Goal: Navigation & Orientation: Find specific page/section

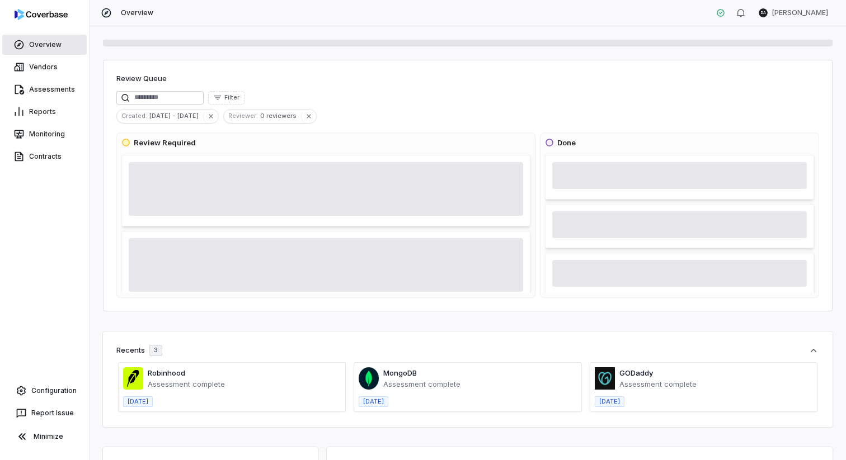
click at [50, 42] on link "Overview" at bounding box center [44, 45] width 84 height 20
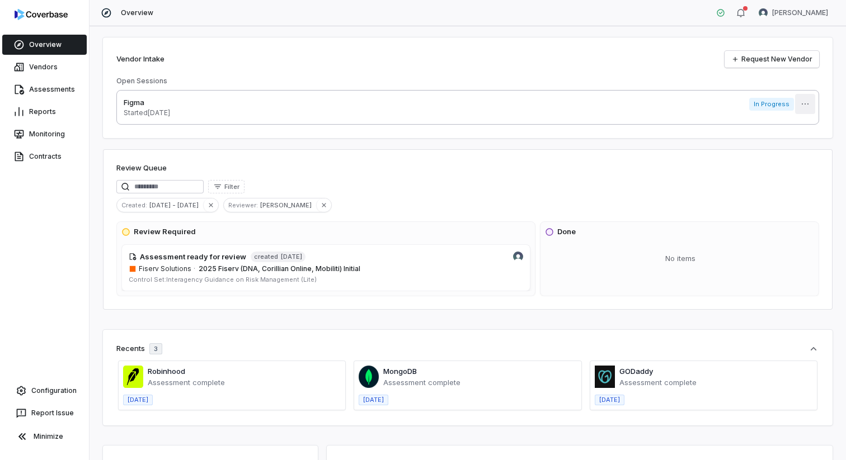
click at [795, 97] on html "Overview Vendors Assessments Reports Monitoring Contracts Configuration Report …" at bounding box center [423, 230] width 846 height 460
click at [797, 119] on div "Delete" at bounding box center [799, 129] width 81 height 27
click at [800, 125] on div "Delete" at bounding box center [800, 130] width 72 height 18
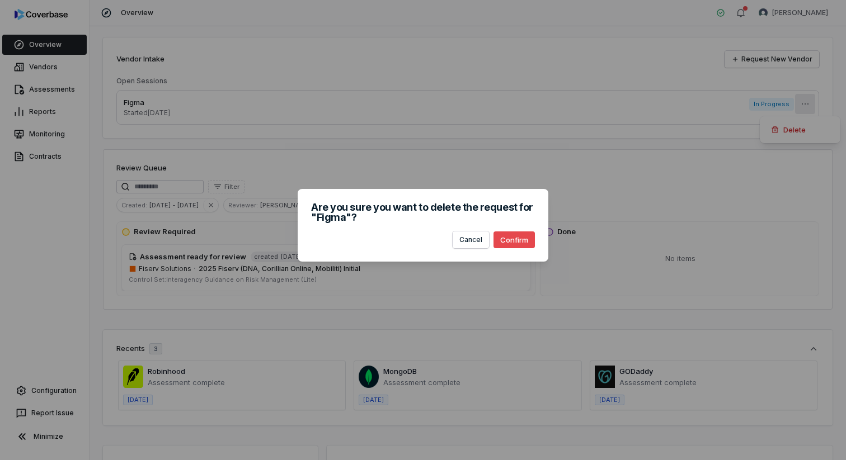
click at [525, 233] on button "Confirm" at bounding box center [513, 240] width 41 height 17
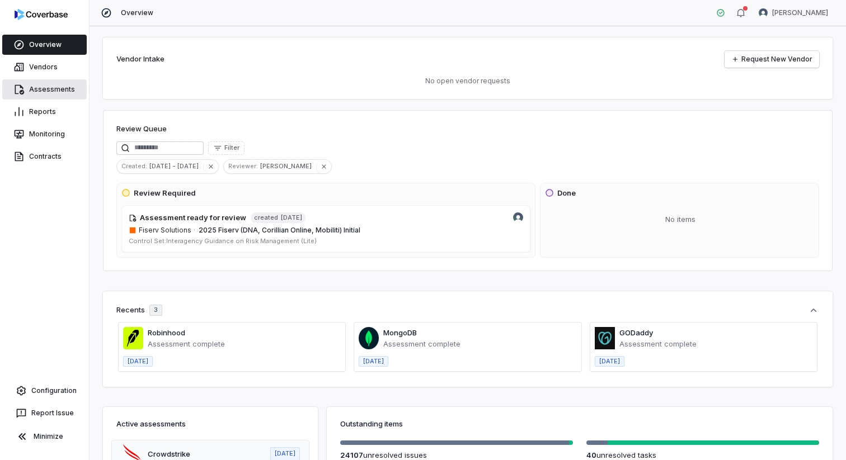
click at [39, 87] on link "Assessments" at bounding box center [44, 89] width 84 height 20
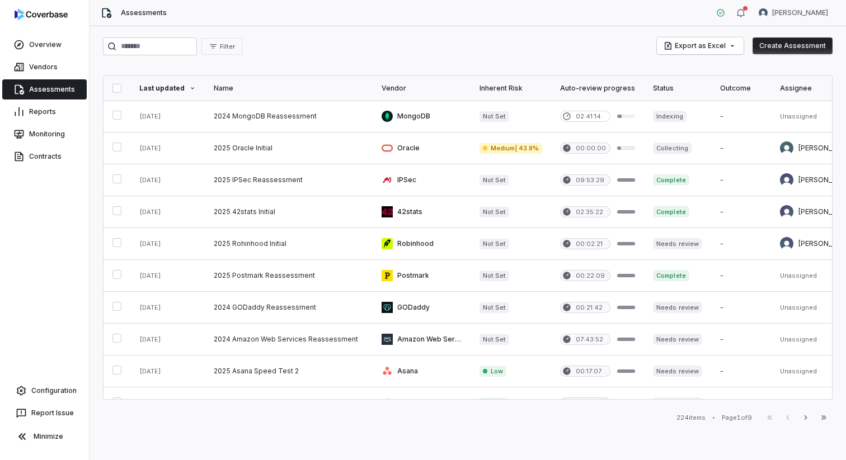
click at [780, 55] on div "Export as Excel Create Assessment" at bounding box center [745, 46] width 176 height 18
click at [777, 49] on button "Create Assessment" at bounding box center [792, 45] width 80 height 17
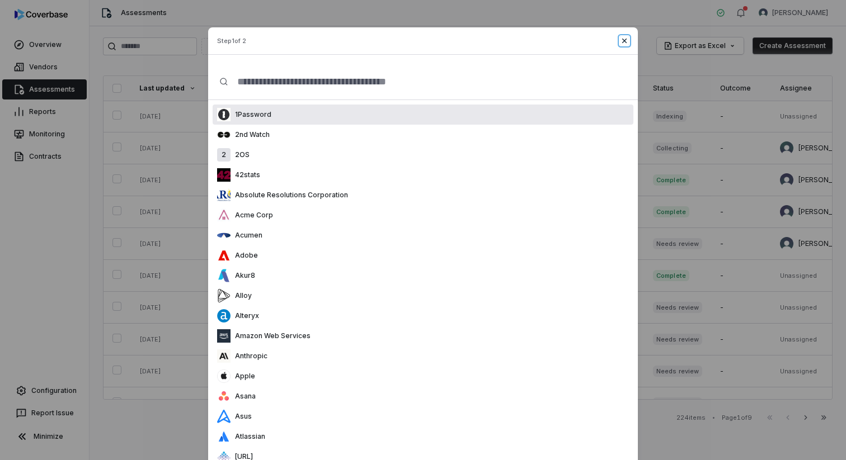
click at [624, 41] on icon "button" at bounding box center [624, 40] width 9 height 9
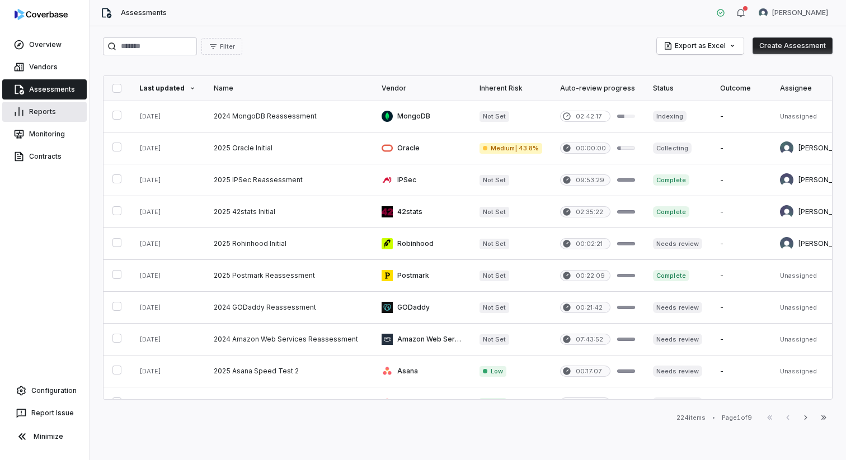
click at [41, 114] on link "Reports" at bounding box center [44, 112] width 84 height 20
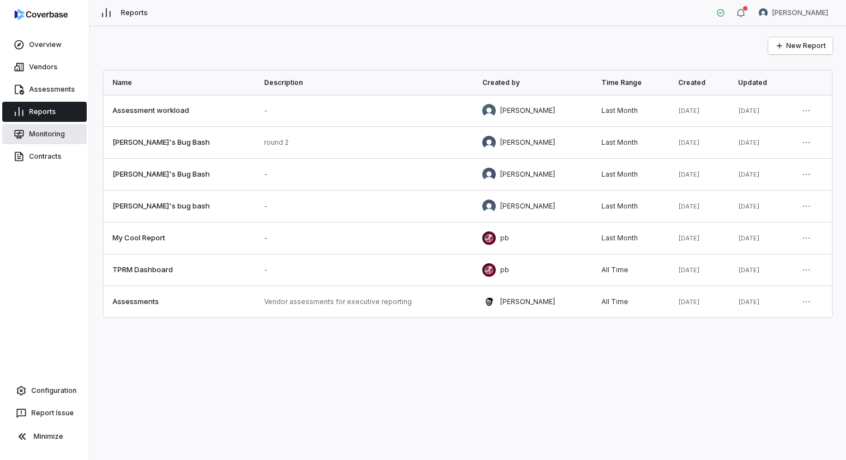
click at [47, 139] on link "Monitoring" at bounding box center [44, 134] width 84 height 20
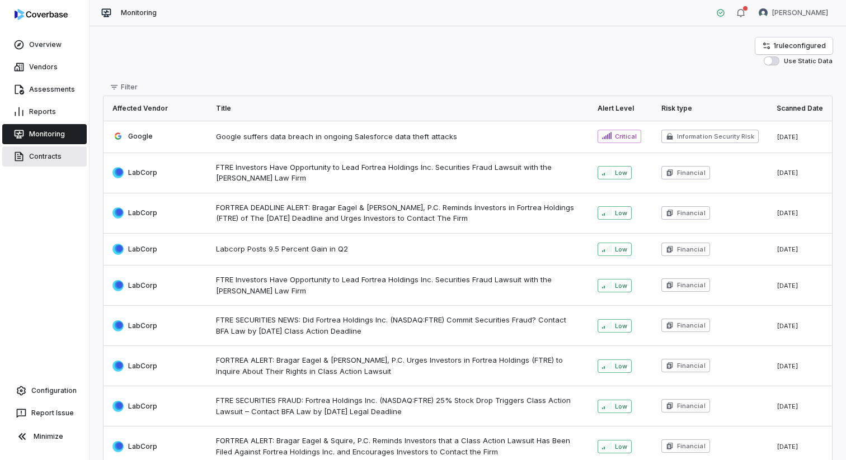
click at [46, 153] on link "Contracts" at bounding box center [44, 157] width 84 height 20
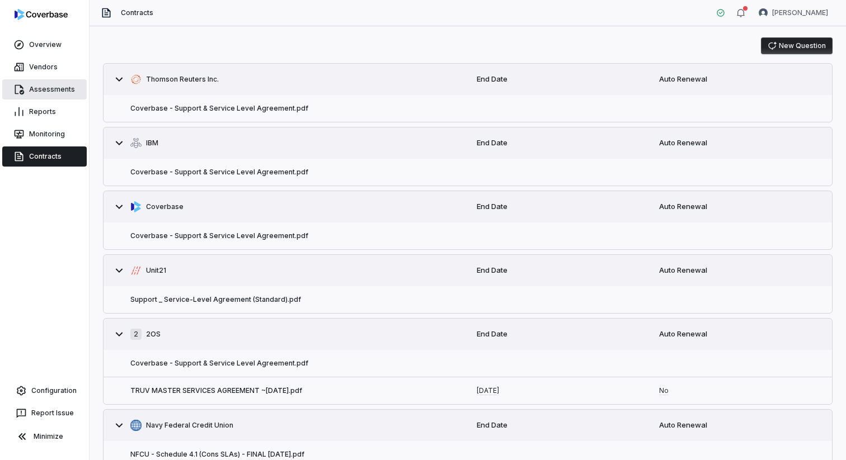
click at [39, 85] on link "Assessments" at bounding box center [44, 89] width 84 height 20
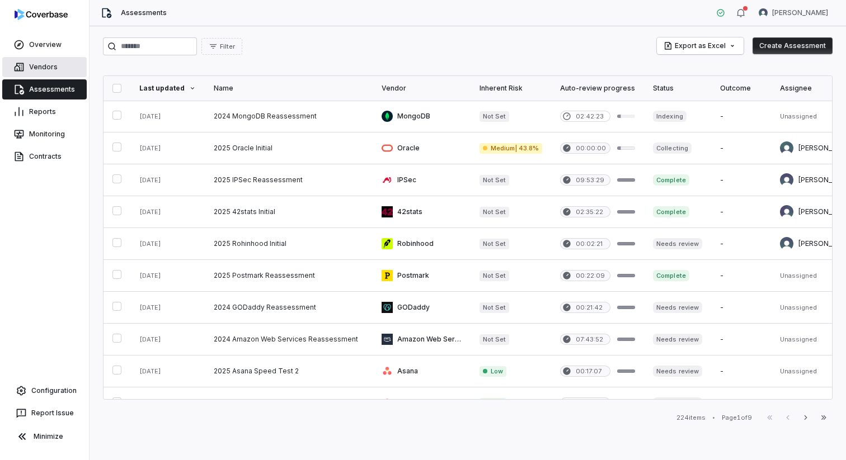
click at [41, 71] on link "Vendors" at bounding box center [44, 67] width 84 height 20
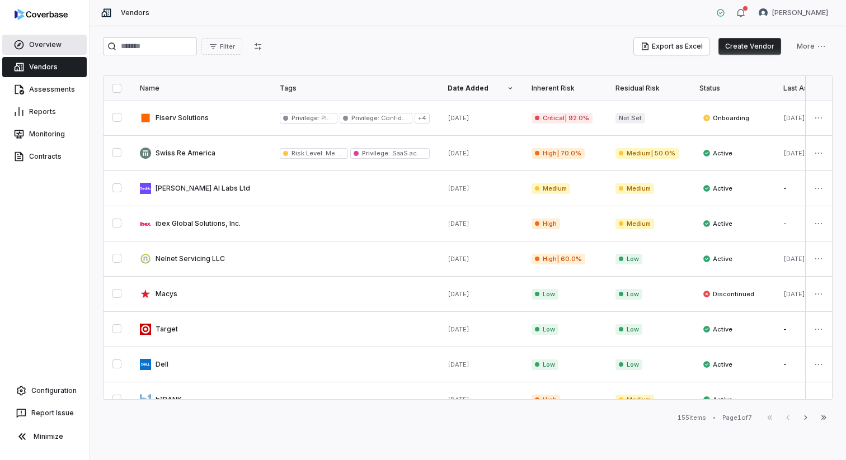
click at [29, 48] on link "Overview" at bounding box center [44, 45] width 84 height 20
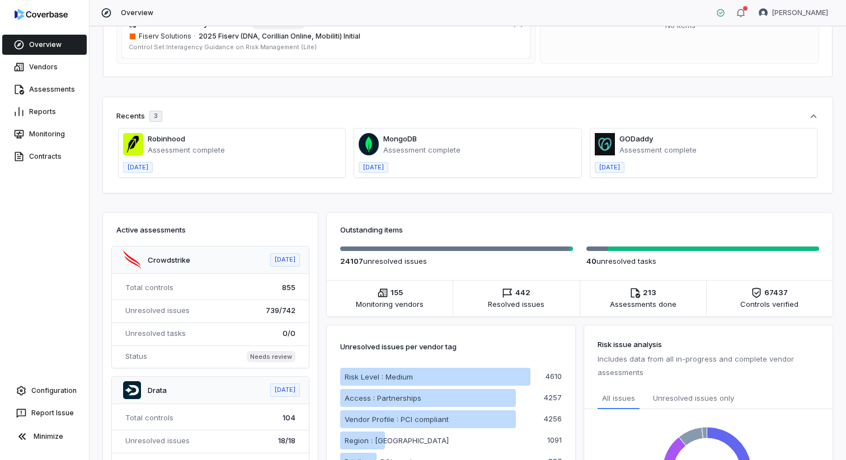
scroll to position [1, 0]
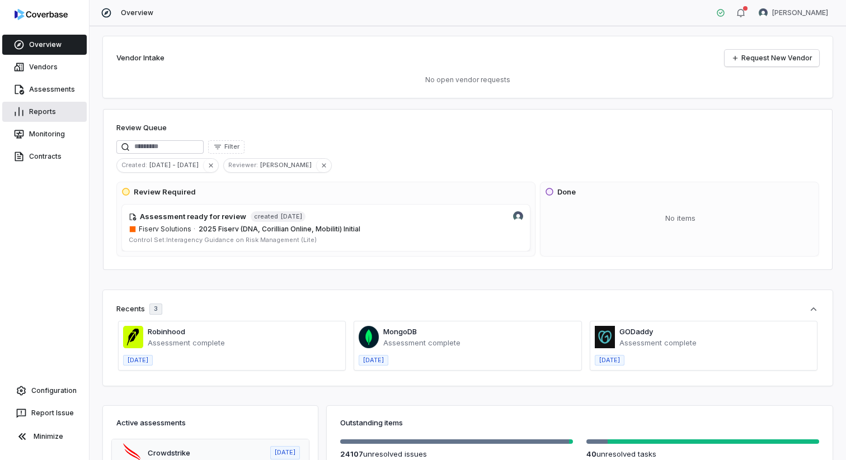
click at [44, 112] on link "Reports" at bounding box center [44, 112] width 84 height 20
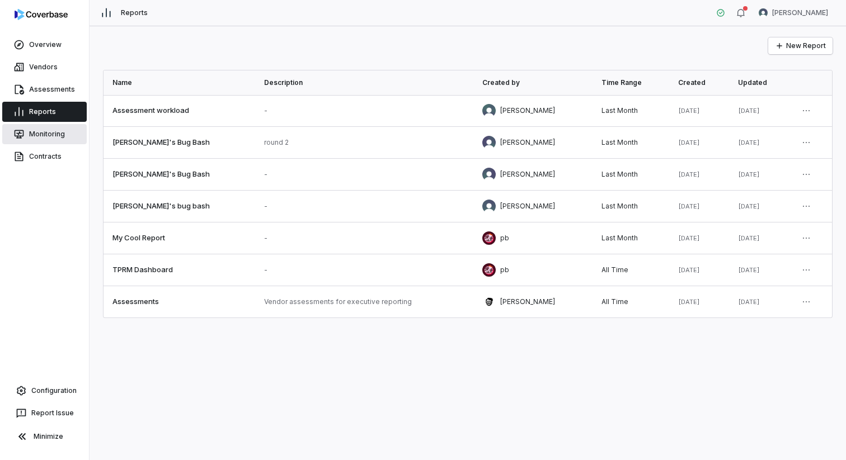
click at [39, 138] on link "Monitoring" at bounding box center [44, 134] width 84 height 20
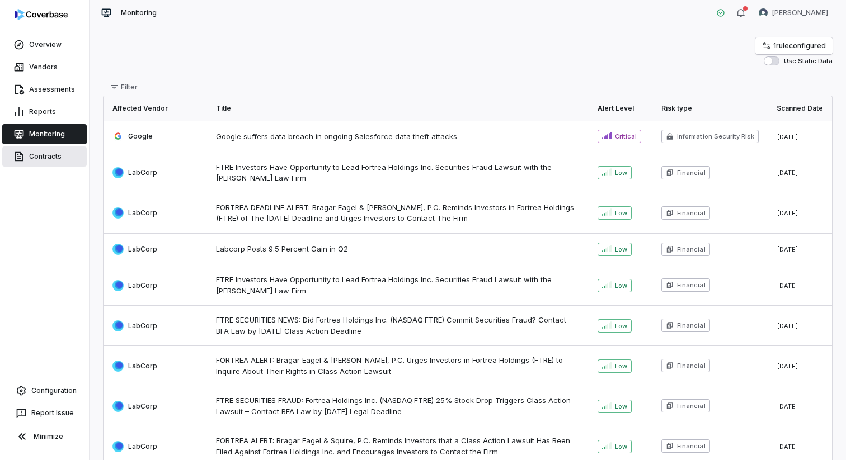
click at [45, 150] on link "Contracts" at bounding box center [44, 157] width 84 height 20
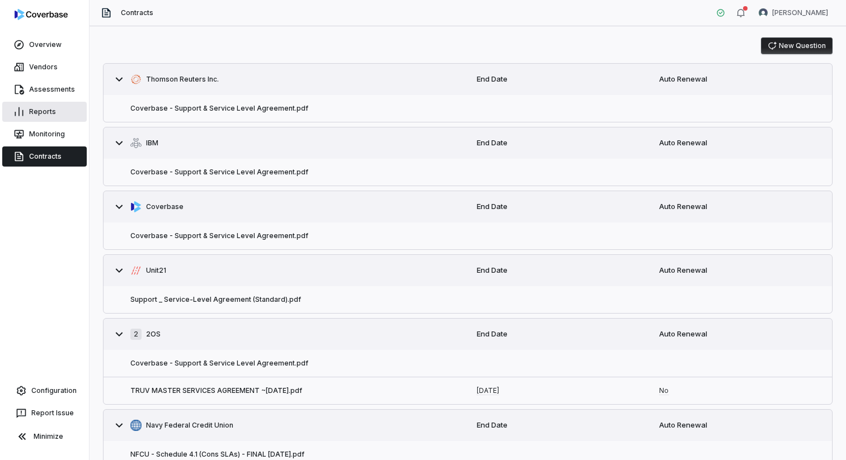
click at [48, 114] on link "Reports" at bounding box center [44, 112] width 84 height 20
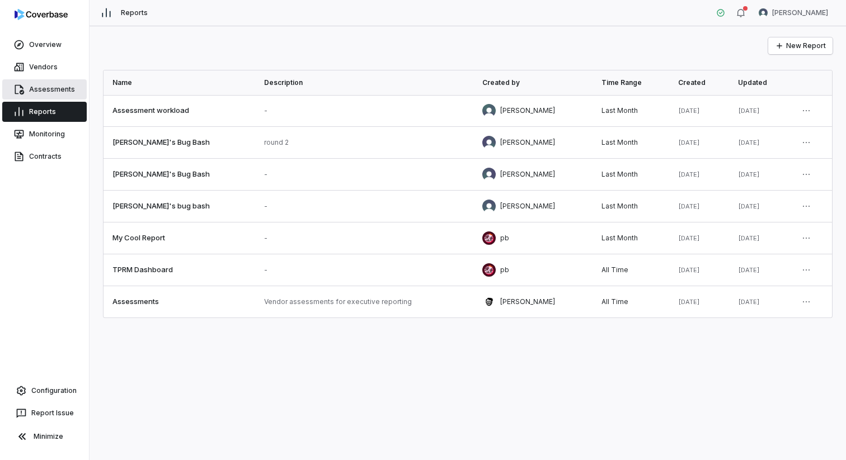
click at [46, 96] on link "Assessments" at bounding box center [44, 89] width 84 height 20
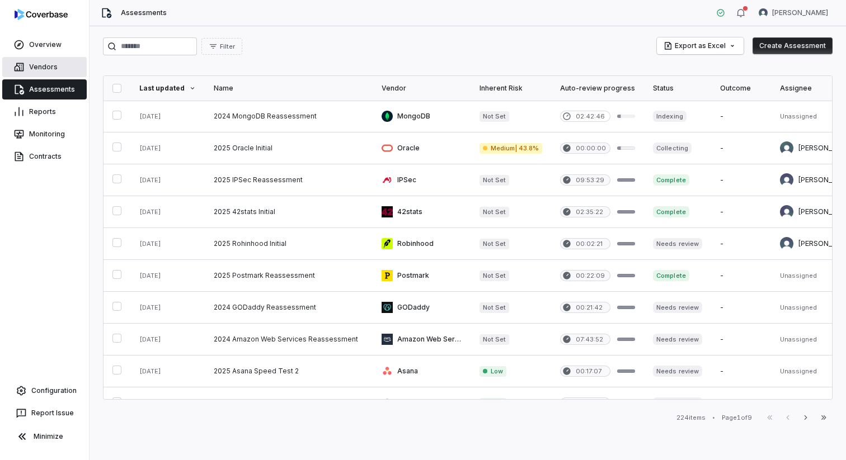
click at [47, 70] on link "Vendors" at bounding box center [44, 67] width 84 height 20
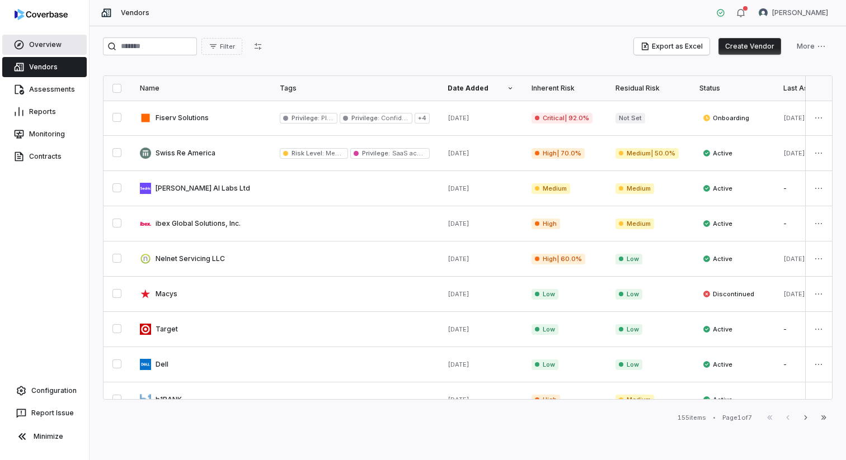
click at [30, 50] on link "Overview" at bounding box center [44, 45] width 84 height 20
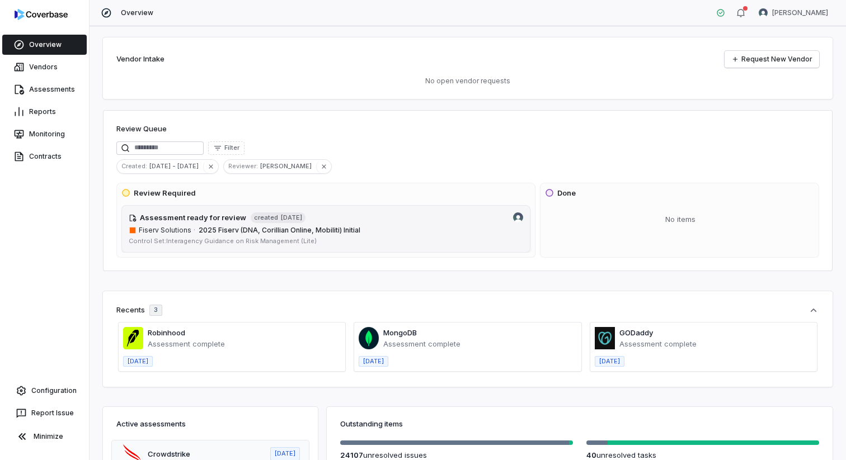
click at [416, 233] on span "2025 Fiserv (DNA, Corillian Online, Mobiliti) Initial" at bounding box center [361, 230] width 324 height 9
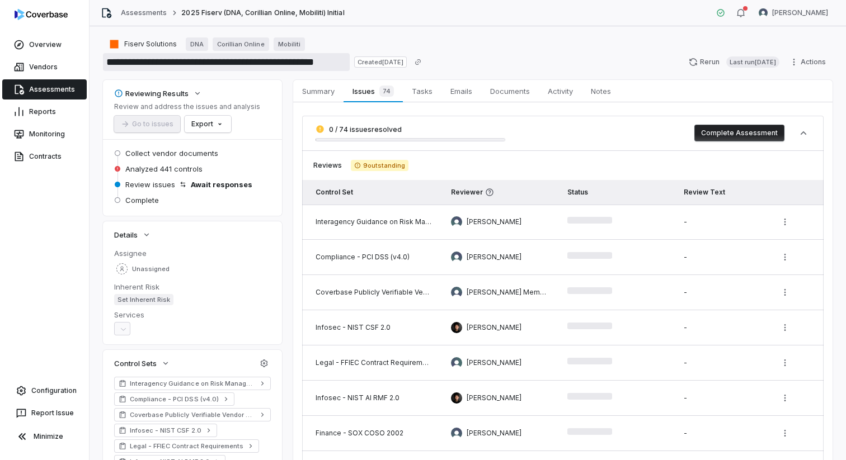
click at [128, 66] on input "**********" at bounding box center [226, 62] width 247 height 18
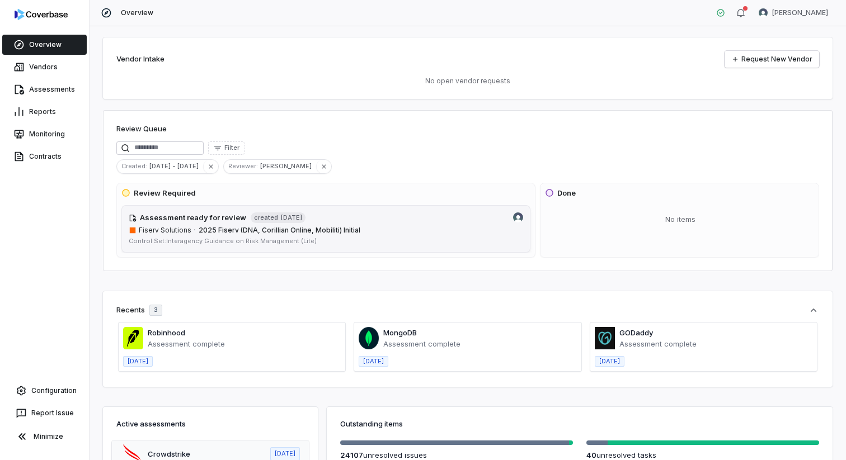
click at [265, 241] on span "Control Set: Interagency Guidance on Risk Management (Lite)" at bounding box center [223, 241] width 188 height 8
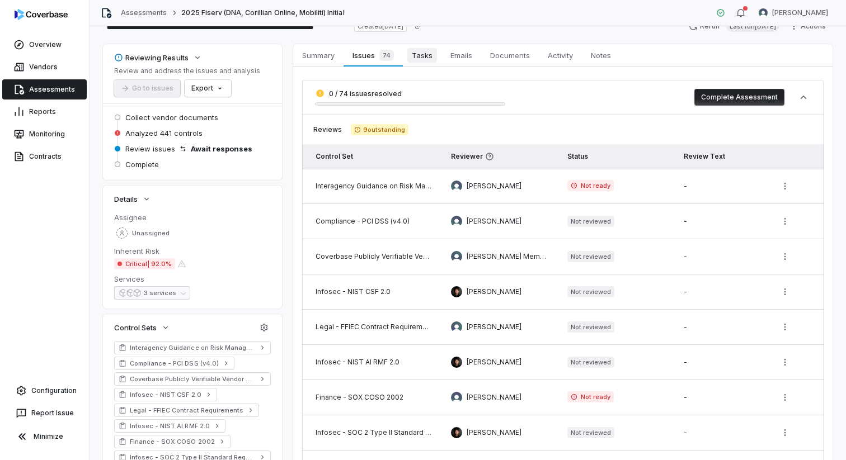
scroll to position [13, 0]
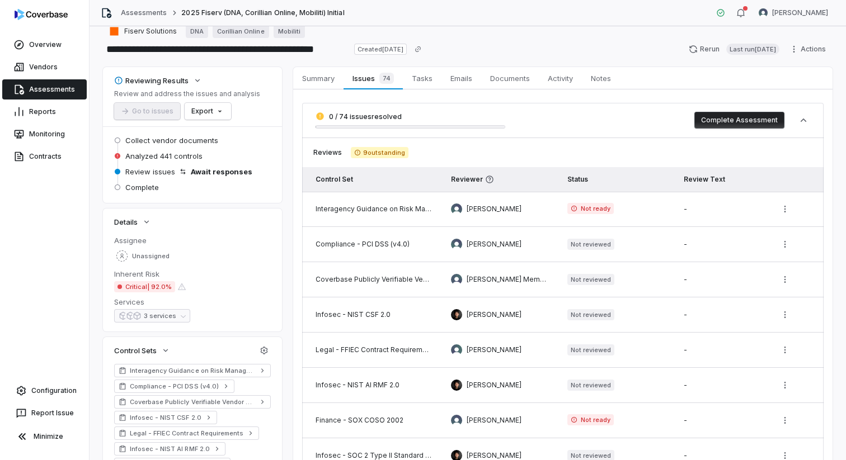
click at [316, 77] on span "Summary" at bounding box center [318, 78] width 41 height 15
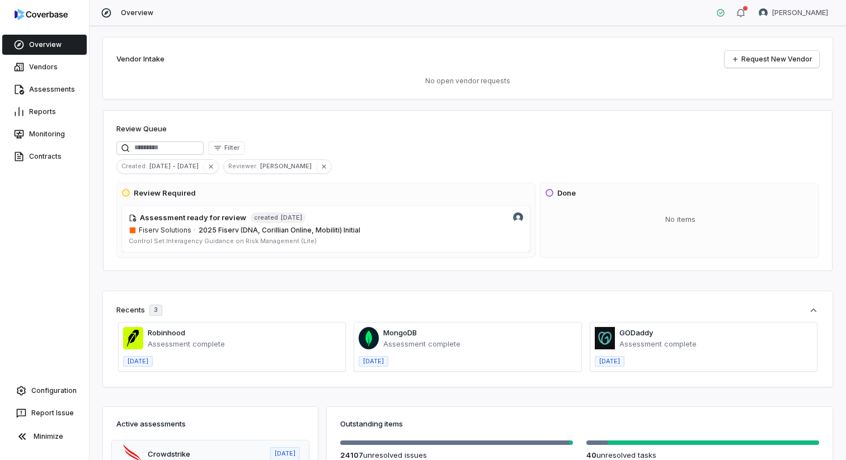
click at [407, 135] on div "Review Queue" at bounding box center [467, 130] width 702 height 13
click at [322, 167] on icon "button" at bounding box center [324, 166] width 4 height 4
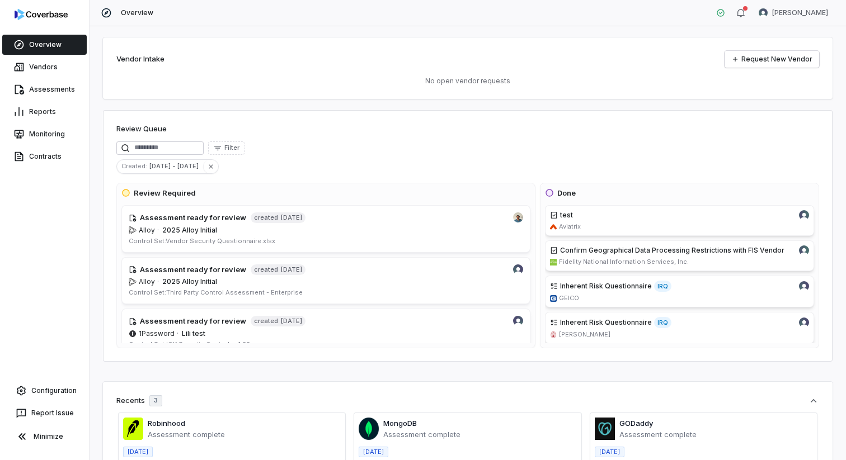
click at [356, 148] on div "Filter" at bounding box center [467, 147] width 702 height 13
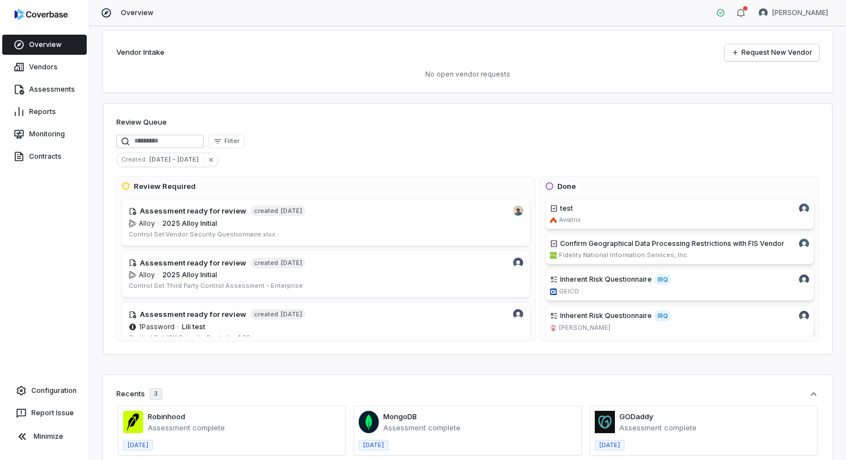
drag, startPoint x: 334, startPoint y: 49, endPoint x: 358, endPoint y: 39, distance: 25.6
click at [334, 49] on div "Vendor Intake Request New Vendor" at bounding box center [467, 52] width 702 height 17
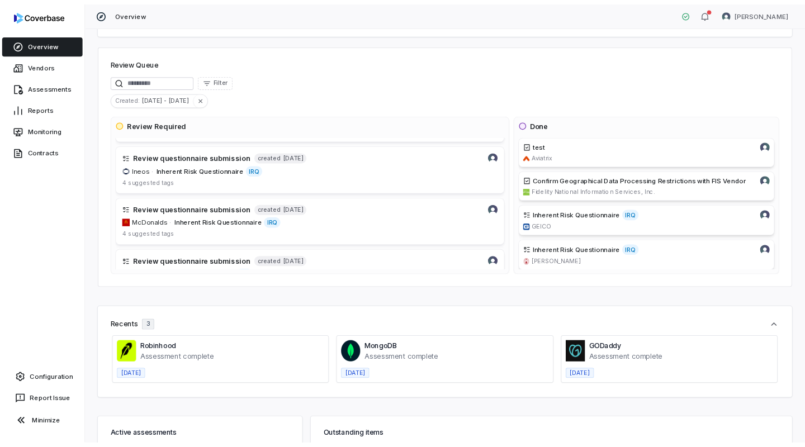
scroll to position [2558, 0]
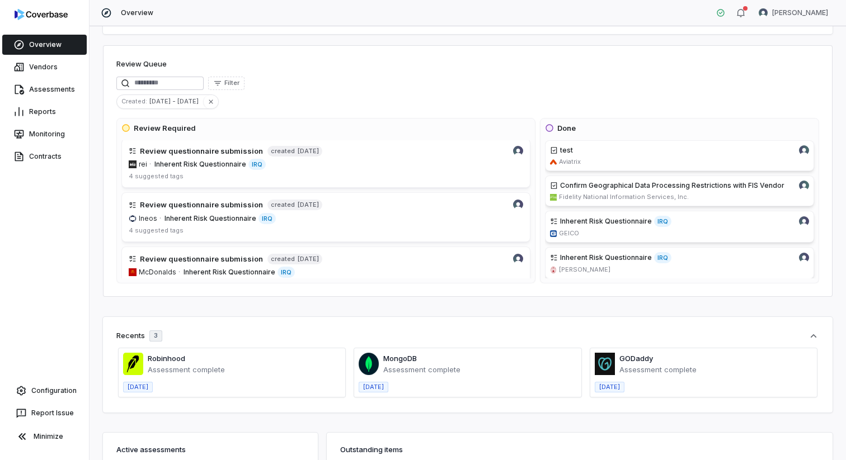
click at [468, 89] on div "Filter" at bounding box center [467, 83] width 702 height 13
click at [40, 101] on div "Reports" at bounding box center [44, 112] width 89 height 22
click at [41, 106] on link "Reports" at bounding box center [44, 112] width 84 height 20
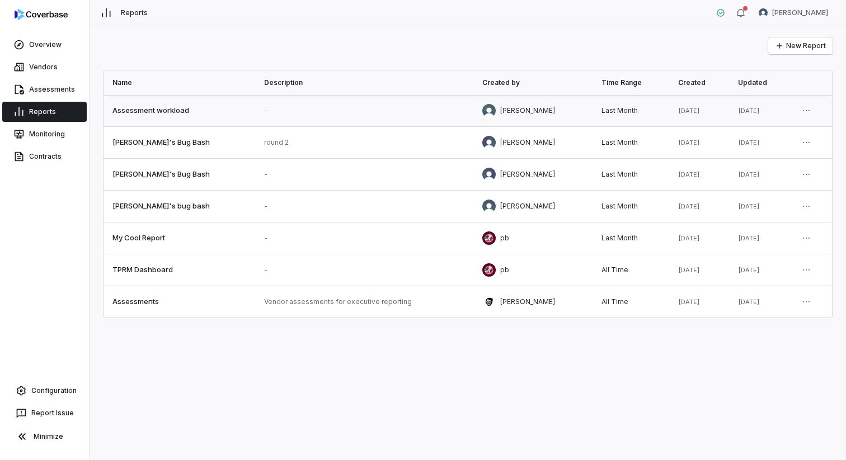
click at [186, 112] on link at bounding box center [179, 110] width 152 height 31
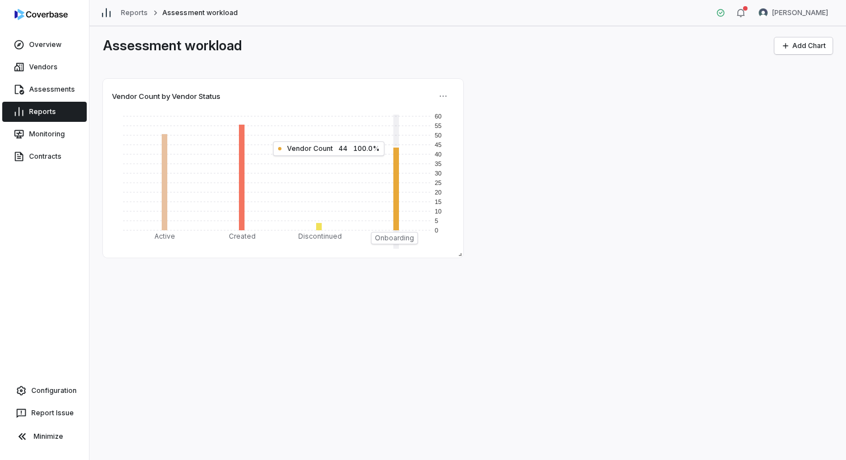
click at [555, 176] on div "Vendor Count by Vendor Status 0 5 10 15 20 25 30 35 40 45 50 55 60 Active Creat…" at bounding box center [467, 168] width 729 height 179
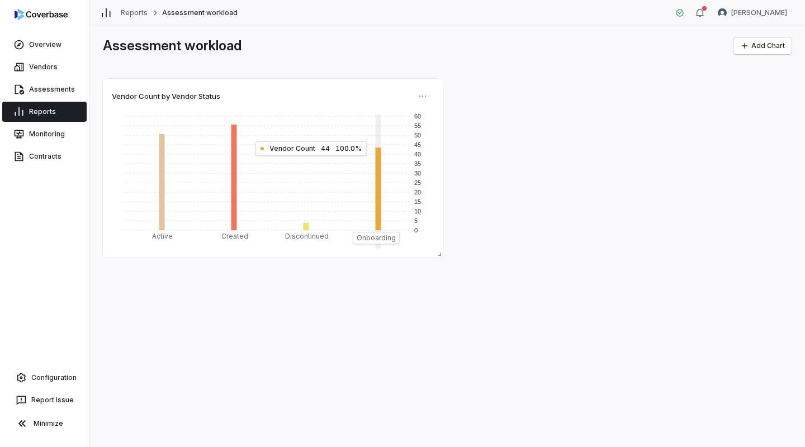
click at [125, 15] on link "Reports" at bounding box center [134, 12] width 27 height 9
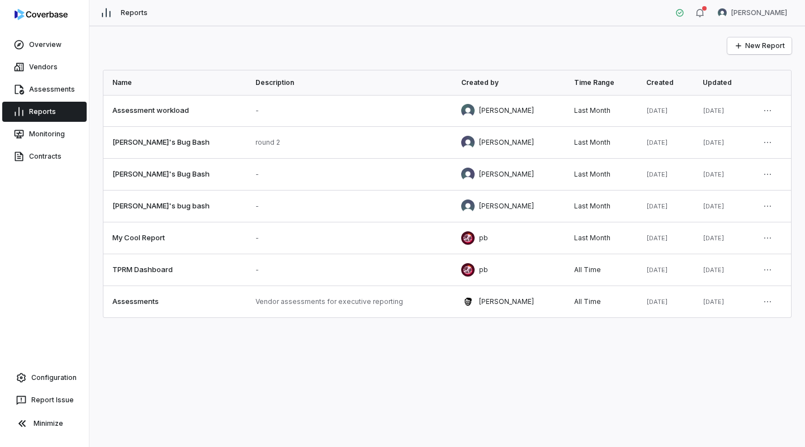
click at [130, 15] on span "Reports" at bounding box center [134, 12] width 27 height 9
click at [168, 145] on link at bounding box center [174, 142] width 143 height 31
click at [140, 103] on link at bounding box center [174, 110] width 143 height 31
click at [169, 175] on link at bounding box center [174, 174] width 143 height 31
click at [169, 204] on link at bounding box center [174, 206] width 143 height 31
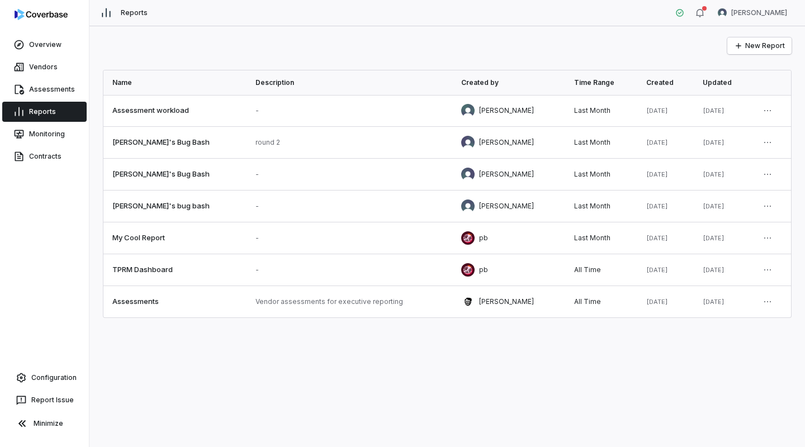
click at [154, 248] on link at bounding box center [174, 238] width 143 height 31
click at [161, 267] on link at bounding box center [174, 269] width 143 height 31
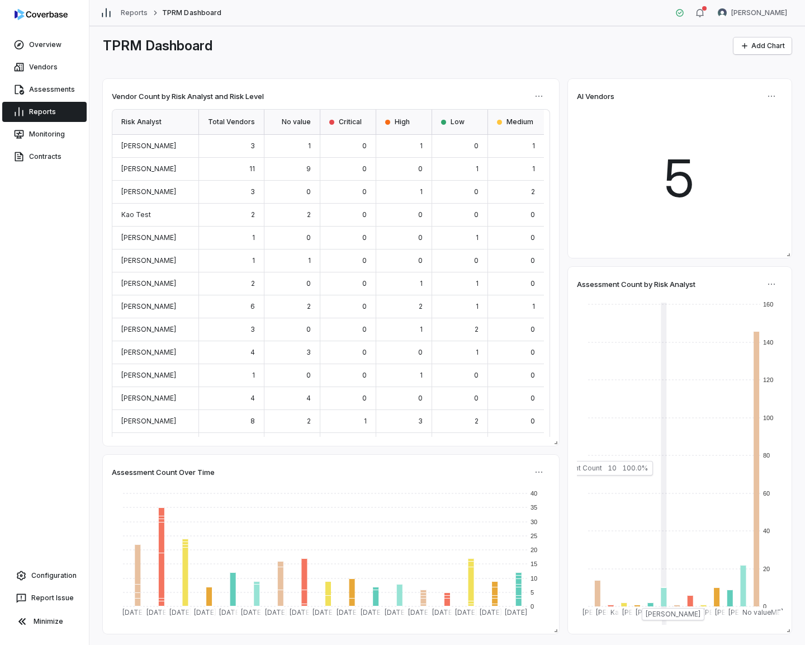
click at [44, 47] on link "Overview" at bounding box center [44, 45] width 84 height 20
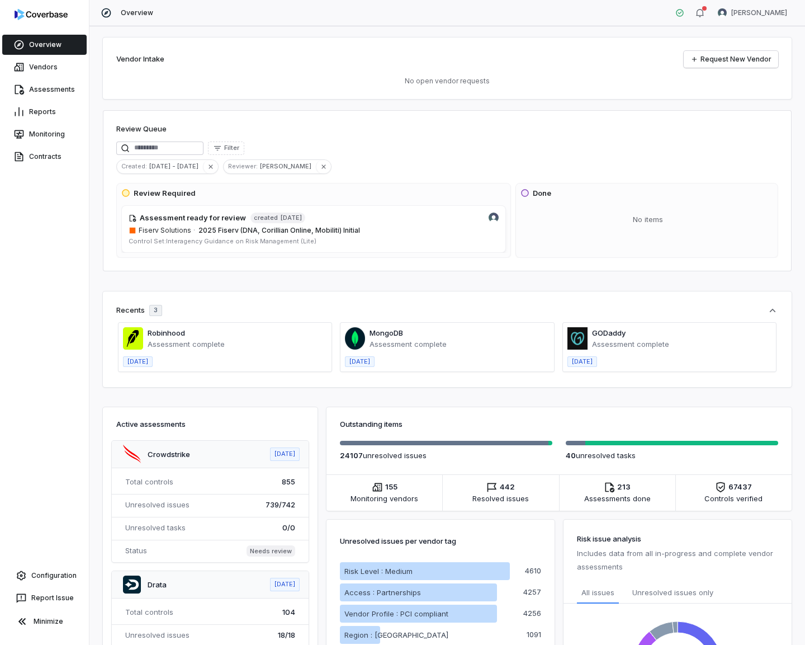
click at [444, 107] on div "Vendor Intake Request New Vendor No open vendor requests Review Queue Filter Cr…" at bounding box center [447, 335] width 716 height 619
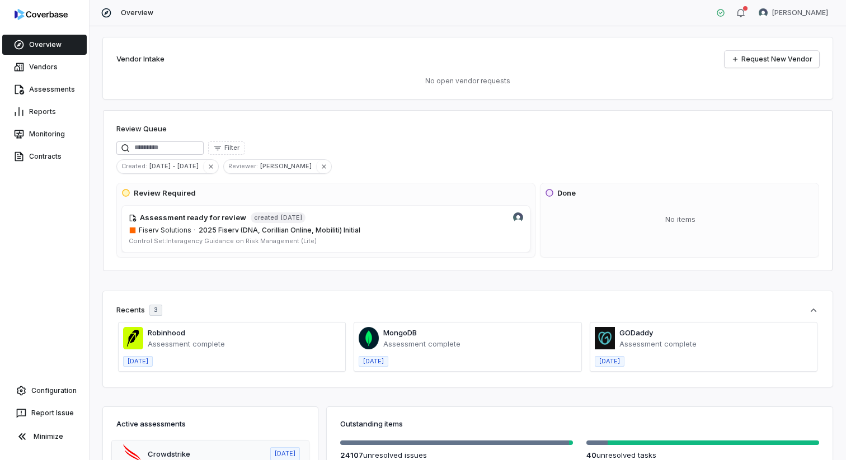
click at [623, 107] on div "Vendor Intake Request New Vendor No open vendor requests Review Queue Filter Cr…" at bounding box center [467, 243] width 756 height 434
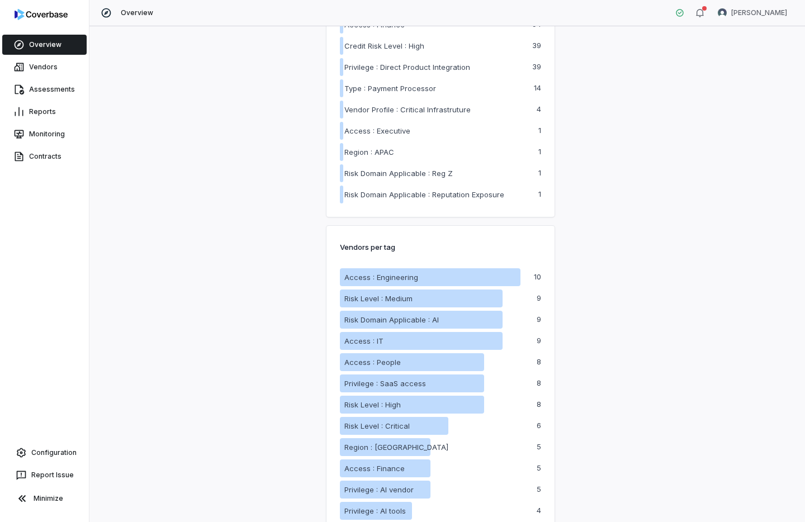
scroll to position [1214, 0]
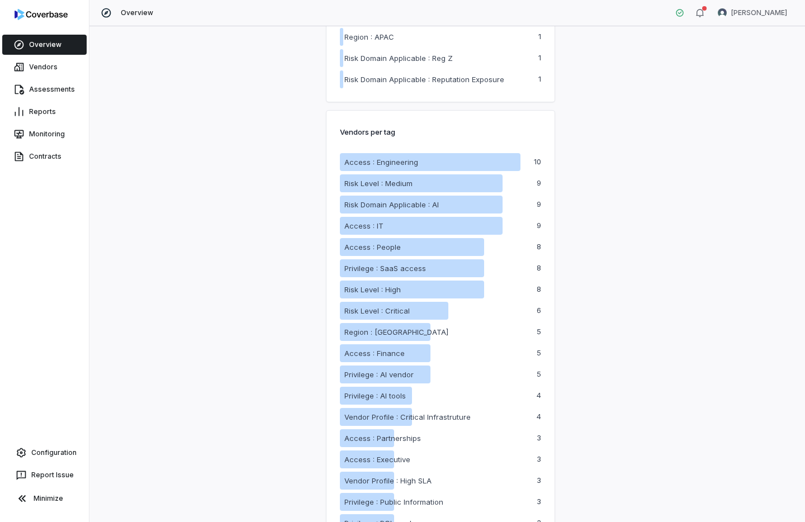
click at [705, 248] on div "Risk issue analysis Includes data from all in-progress and complete vendor asse…" at bounding box center [678, 116] width 228 height 1623
click at [634, 268] on div "Risk issue analysis Includes data from all in-progress and complete vendor asse…" at bounding box center [678, 116] width 228 height 1623
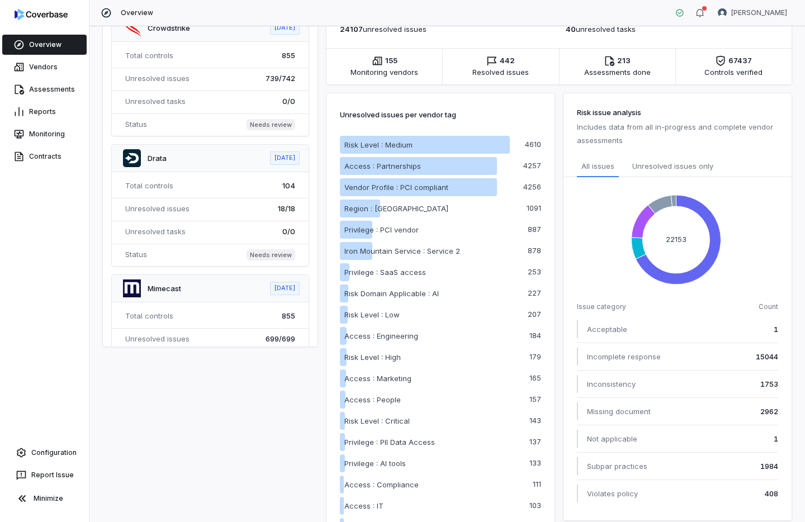
scroll to position [0, 0]
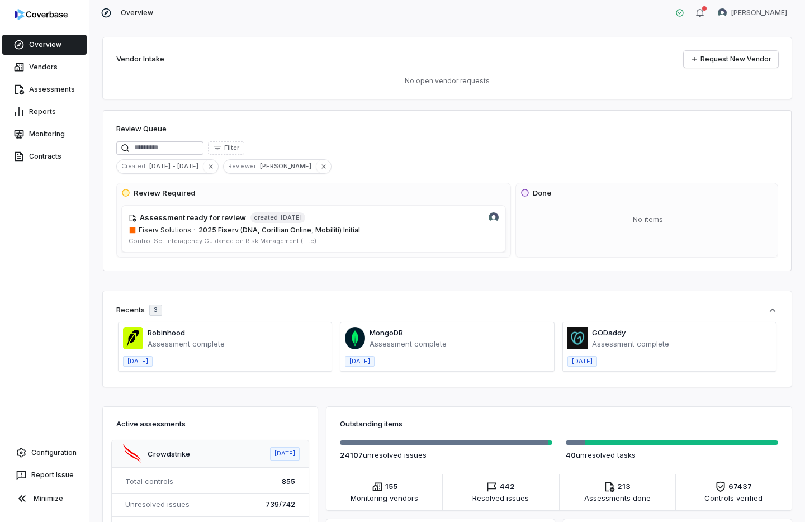
click at [580, 105] on div "Vendor Intake Request New Vendor No open vendor requests Review Queue Filter Cr…" at bounding box center [447, 274] width 716 height 496
click at [414, 43] on div "Vendor Intake Request New Vendor No open vendor requests" at bounding box center [447, 68] width 689 height 62
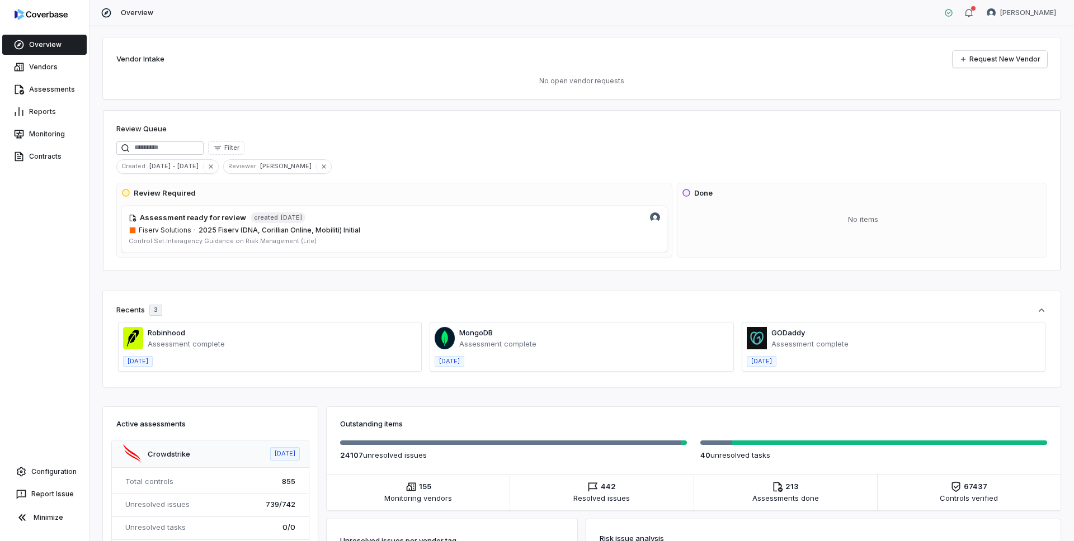
click at [359, 148] on div "Filter" at bounding box center [581, 147] width 931 height 13
